Goal: Task Accomplishment & Management: Use online tool/utility

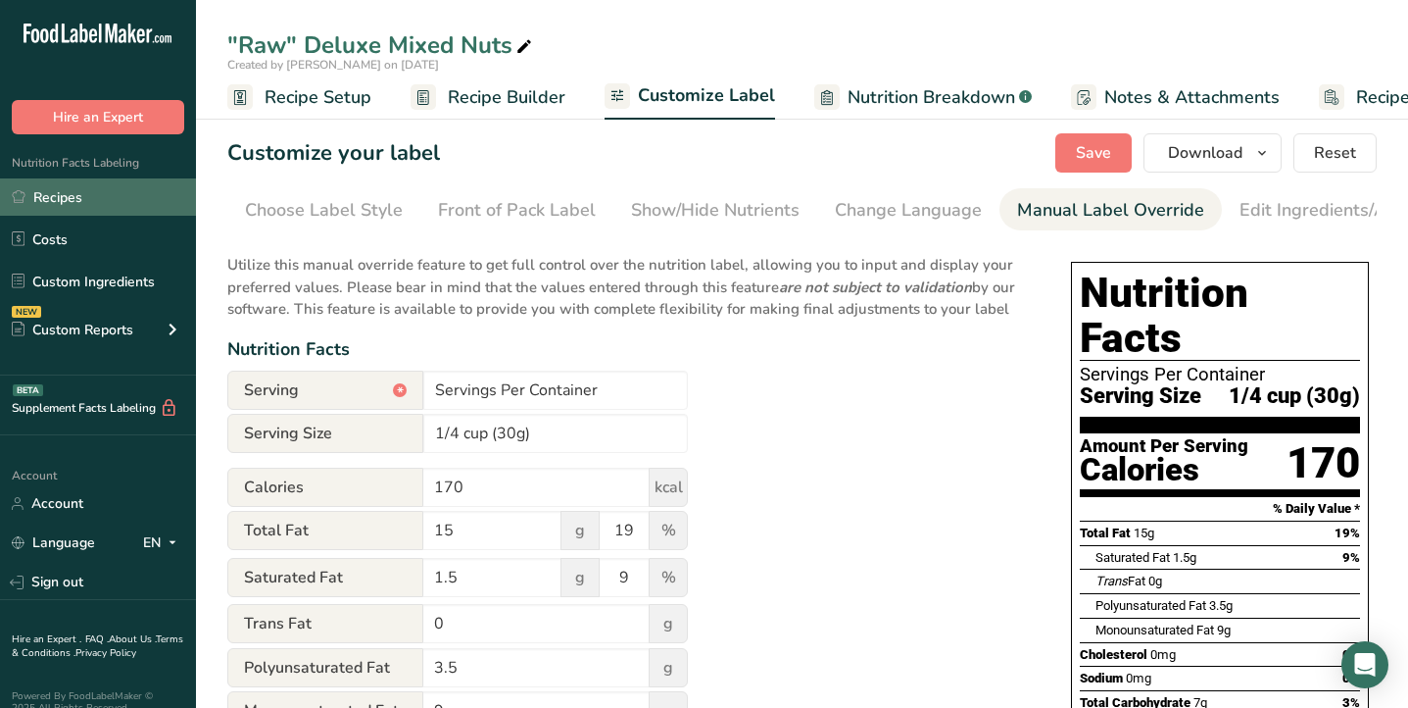
click at [121, 199] on link "Recipes" at bounding box center [98, 196] width 196 height 37
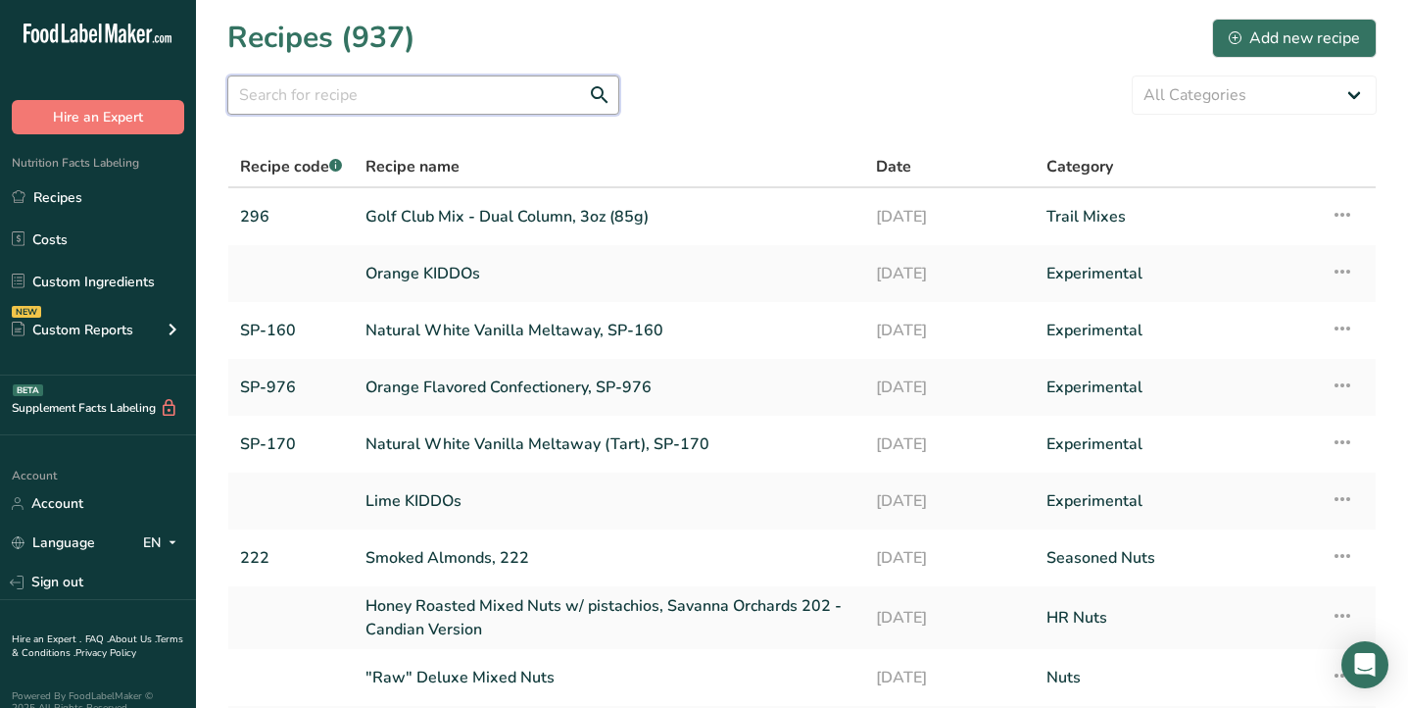
click at [345, 81] on input "text" at bounding box center [423, 94] width 392 height 39
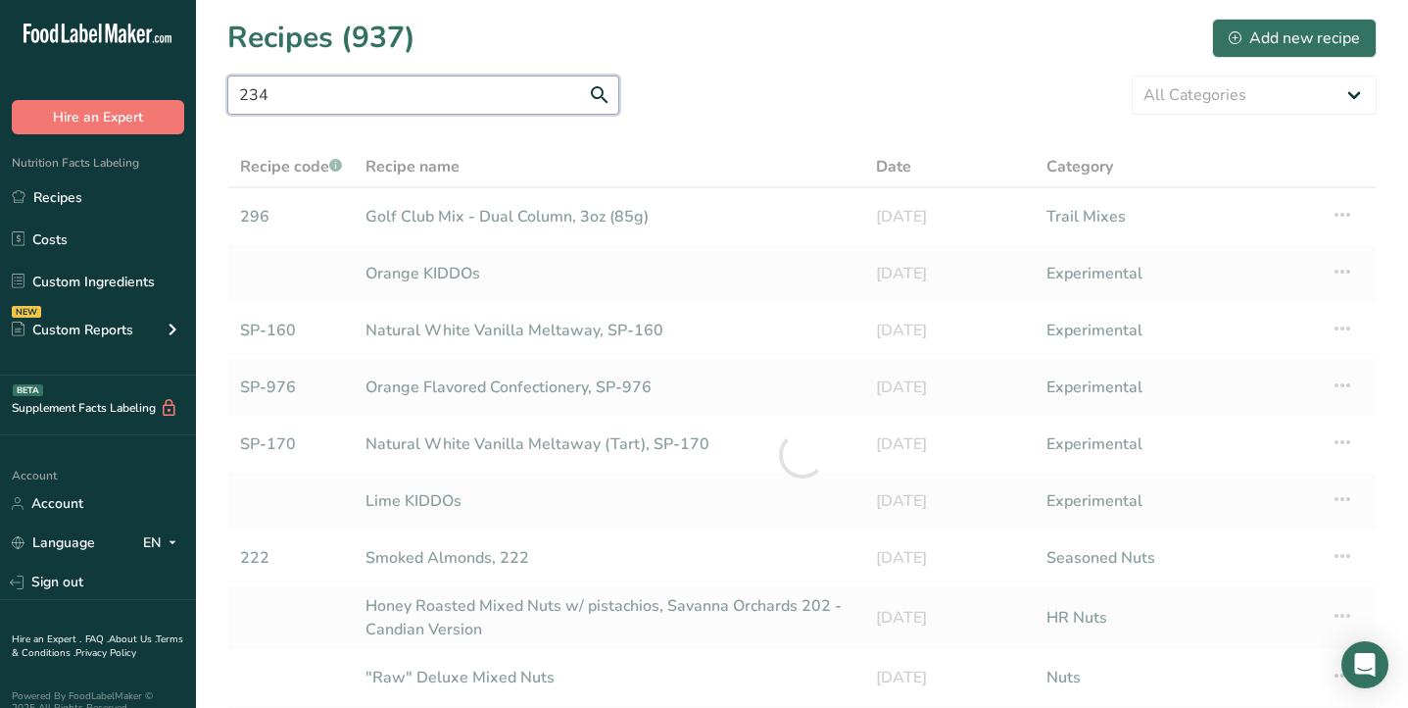
type input "234"
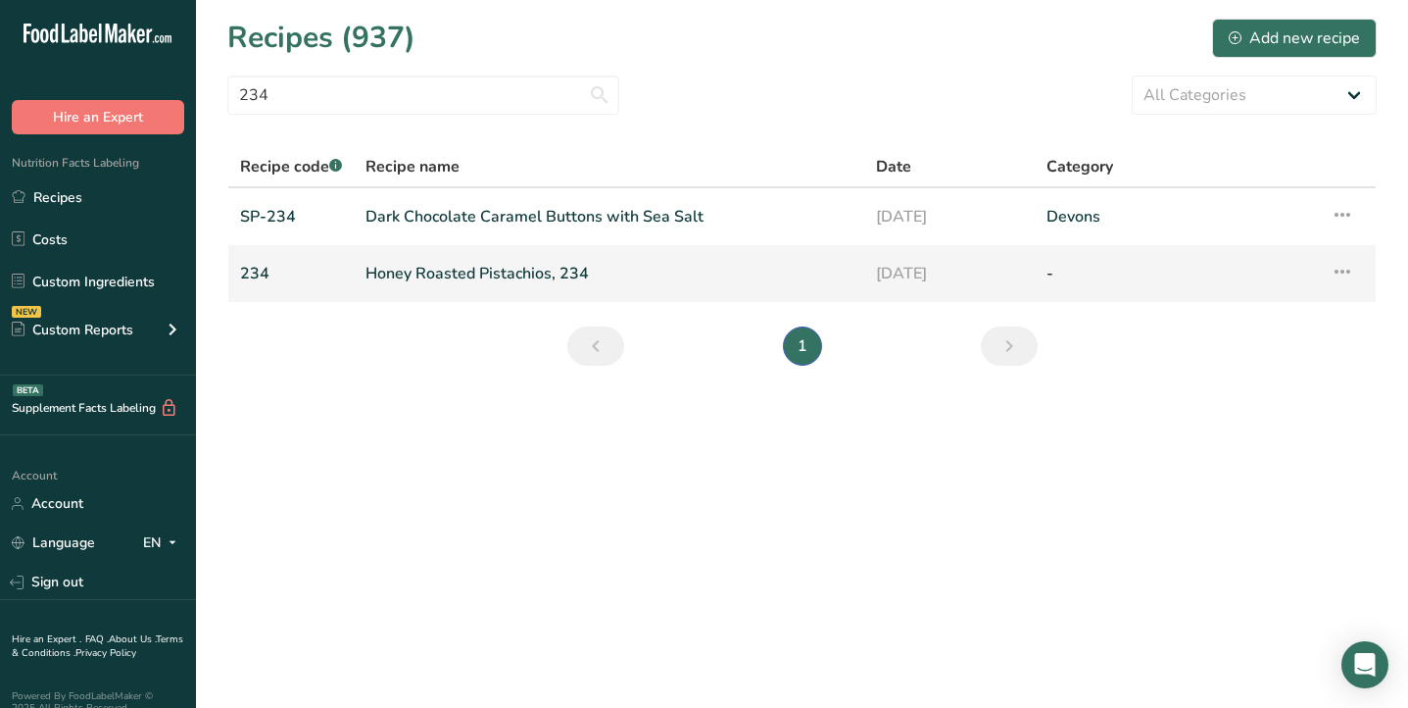
click at [419, 277] on link "Honey Roasted Pistachios, 234" at bounding box center [609, 273] width 487 height 41
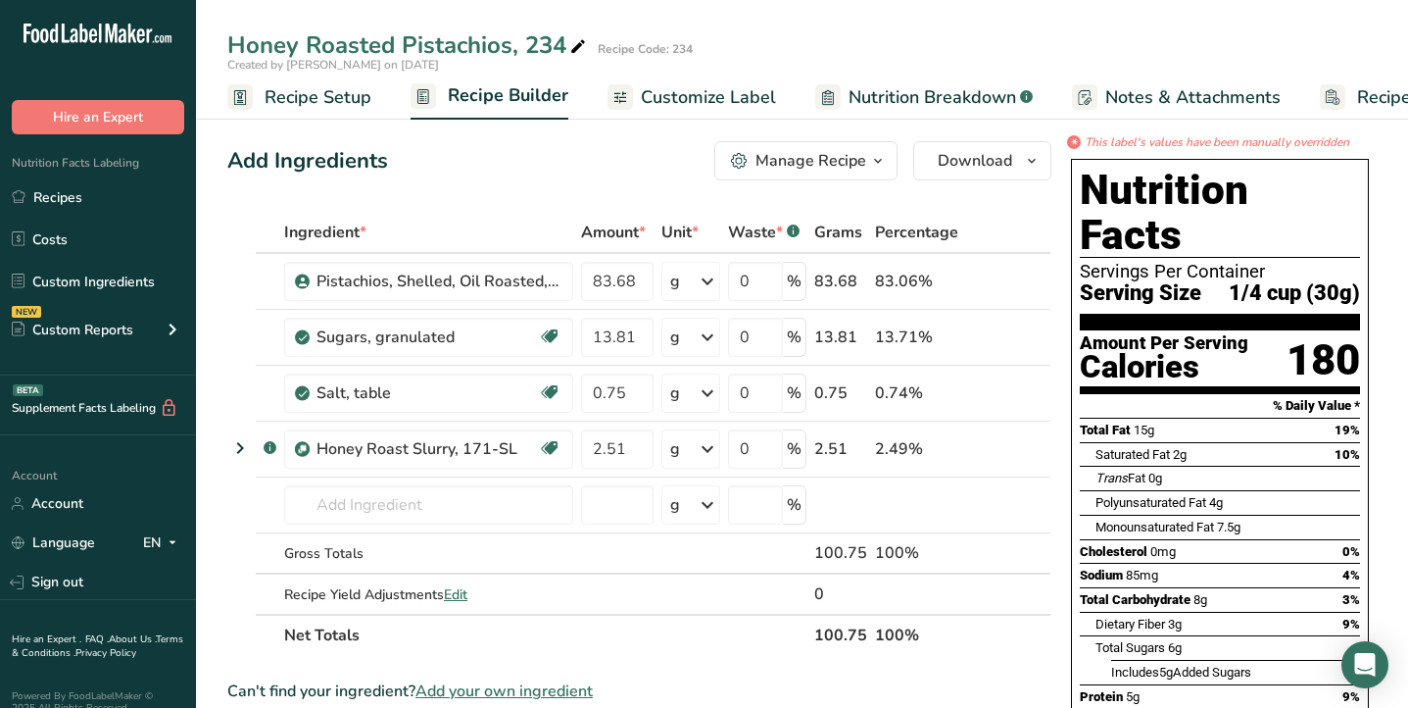
click at [868, 99] on span "Nutrition Breakdown" at bounding box center [933, 97] width 168 height 26
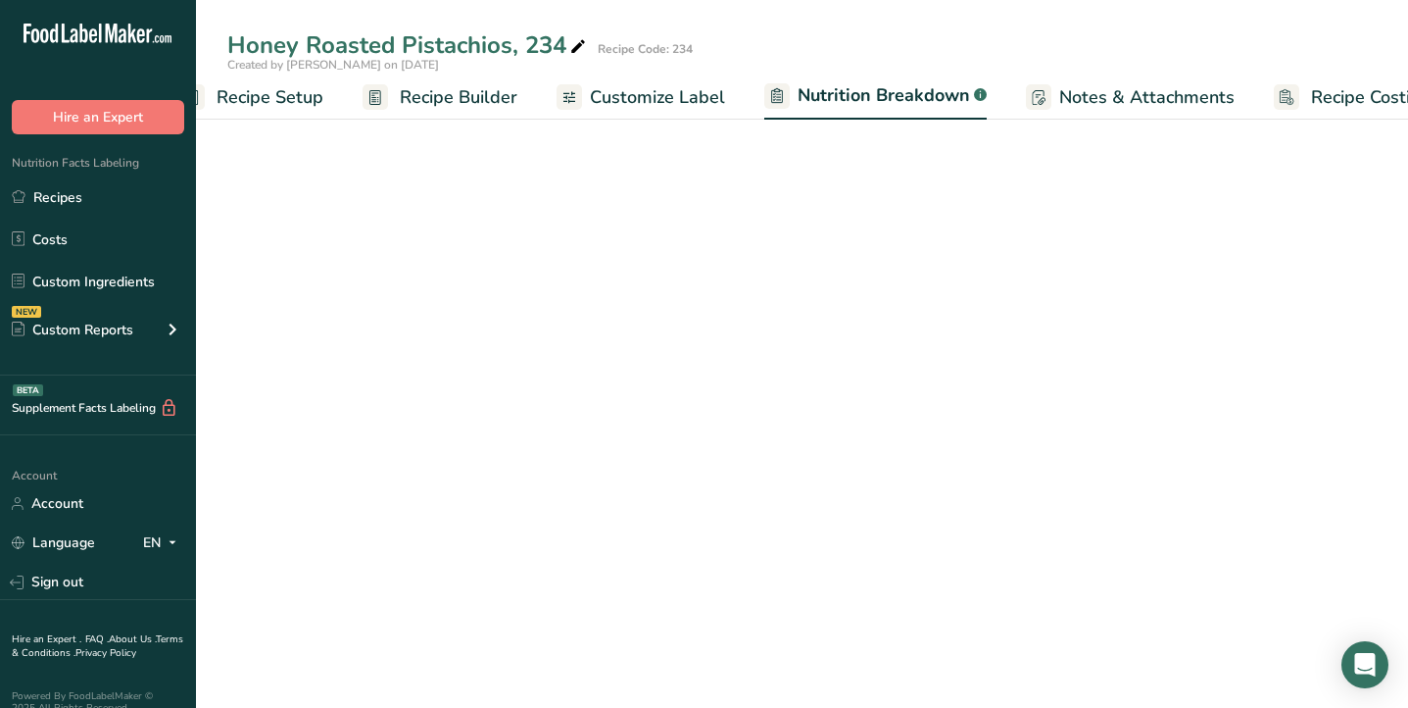
select select "Calories"
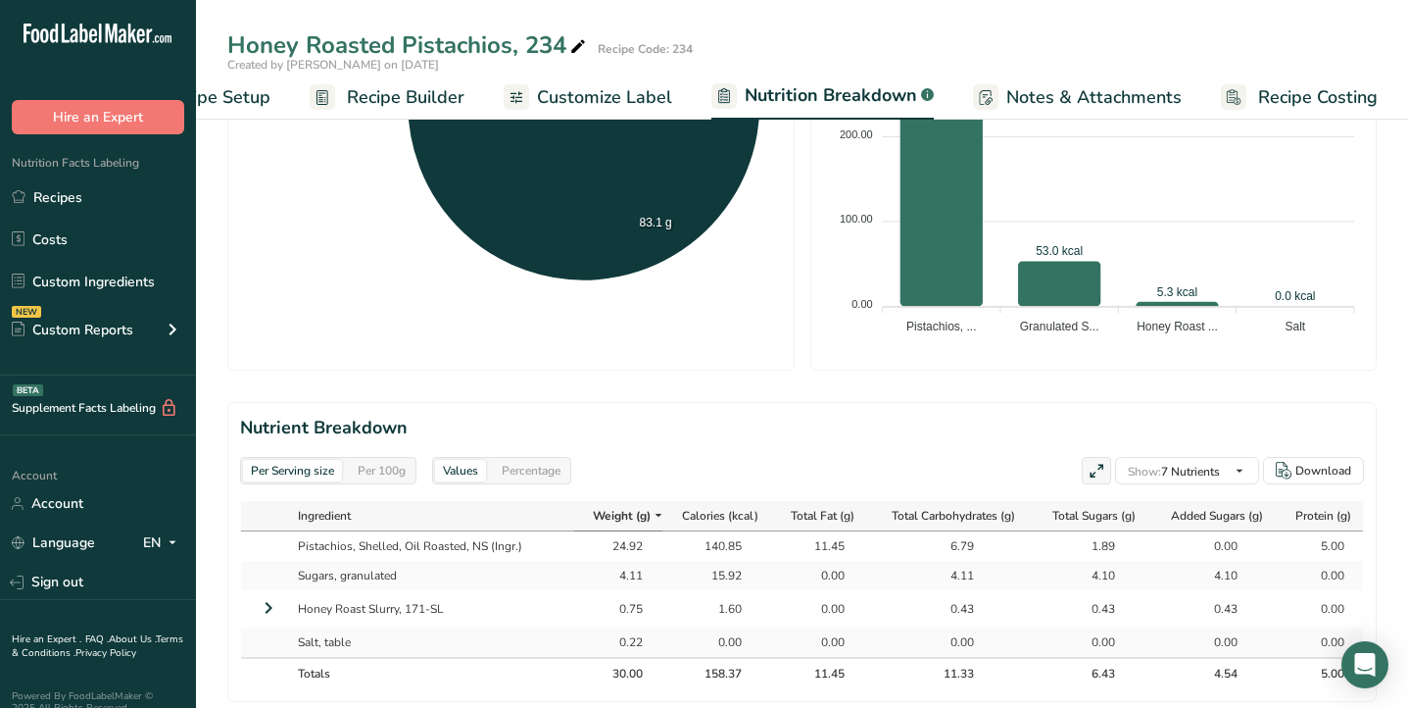
scroll to position [649, 0]
